Goal: Contribute content

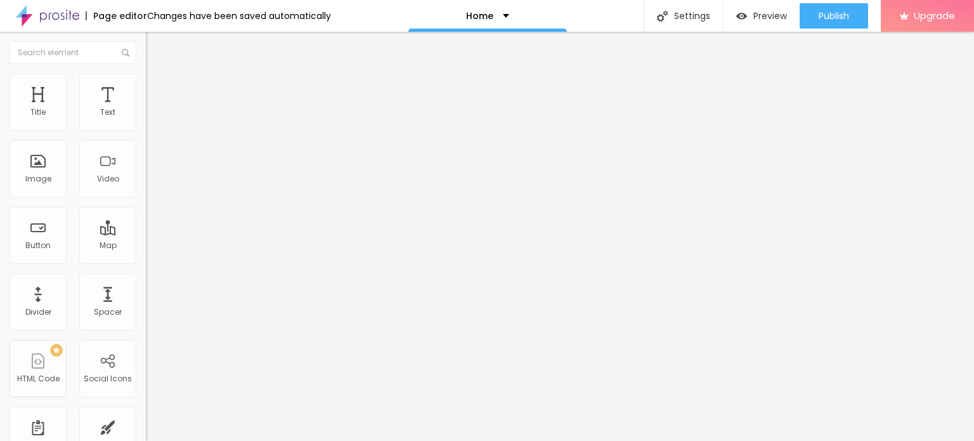
click at [146, 119] on input "Click me" at bounding box center [222, 113] width 152 height 13
paste input "Whatsapp Now 📞 9136456545"
type input "Whatsapp Now 📞 9136456545"
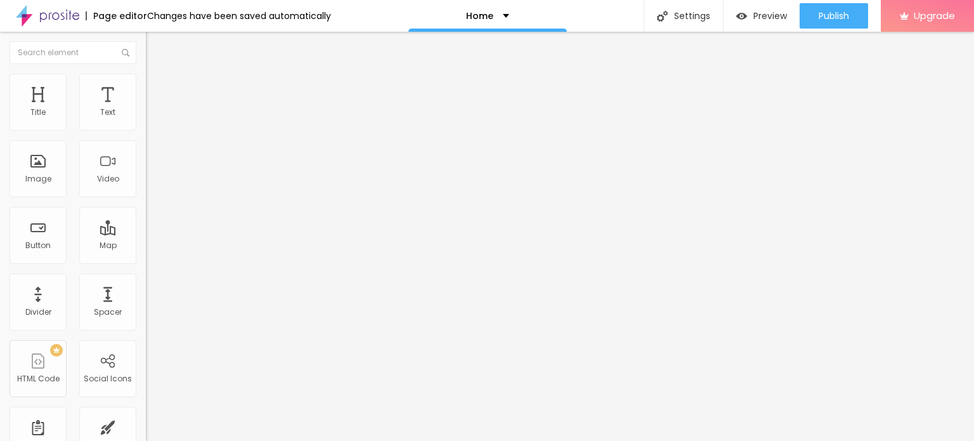
click at [146, 261] on input "https://" at bounding box center [222, 255] width 152 height 13
paste input "www.sunainasingh.com/"
type input "https://www.sunainasingh.com/"
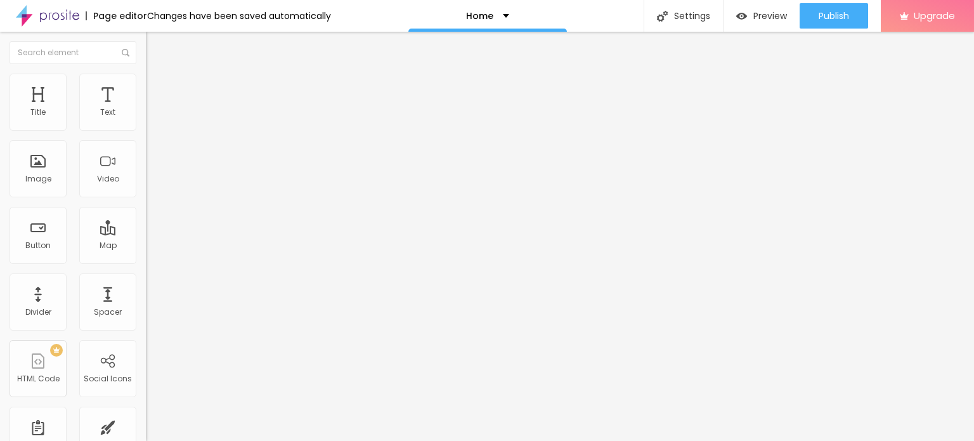
click at [146, 284] on div "URL https://www.sunainasingh.com/ Open in new tab" at bounding box center [219, 262] width 146 height 43
click at [146, 272] on div "URL https://www.sunainasingh.com/" at bounding box center [219, 256] width 146 height 31
click at [146, 282] on div "Open in new tab" at bounding box center [219, 280] width 146 height 6
click at [146, 109] on span "Add image" at bounding box center [172, 103] width 52 height 11
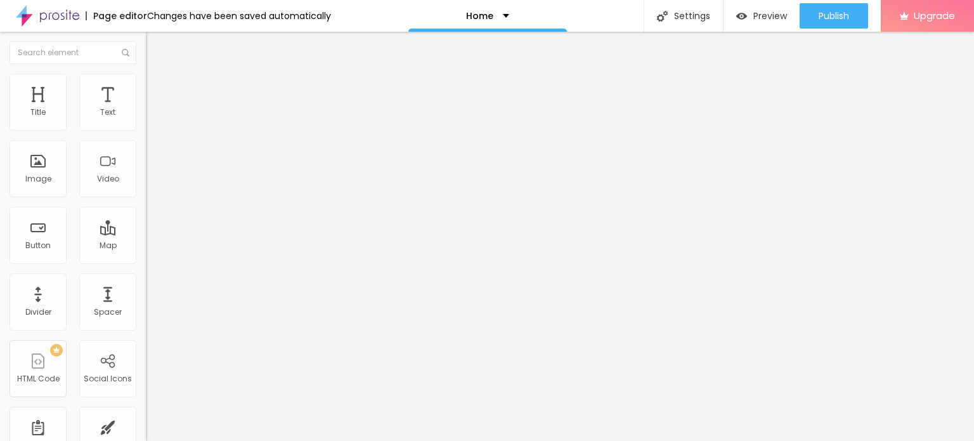
click at [146, 109] on span "Change image" at bounding box center [180, 103] width 68 height 11
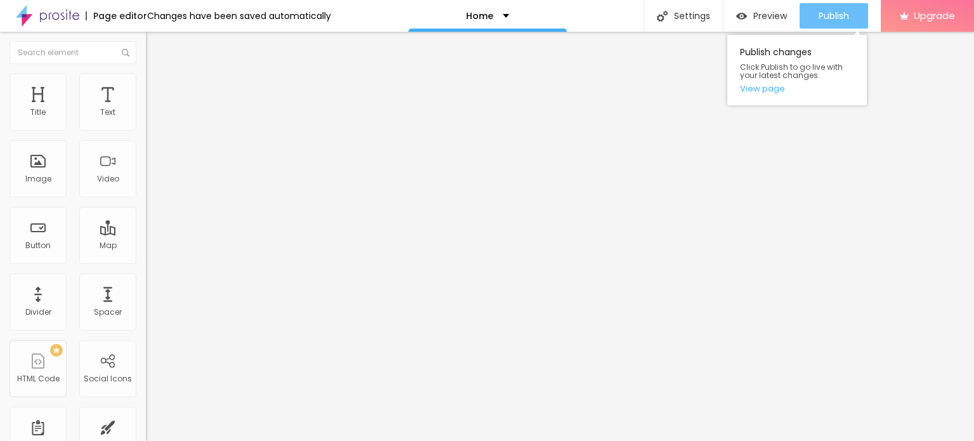
click at [830, 20] on span "Publish" at bounding box center [834, 16] width 30 height 10
click at [821, 13] on span "Publish" at bounding box center [834, 16] width 30 height 10
click at [747, 90] on link "View page" at bounding box center [797, 88] width 114 height 8
